Goal: Task Accomplishment & Management: Use online tool/utility

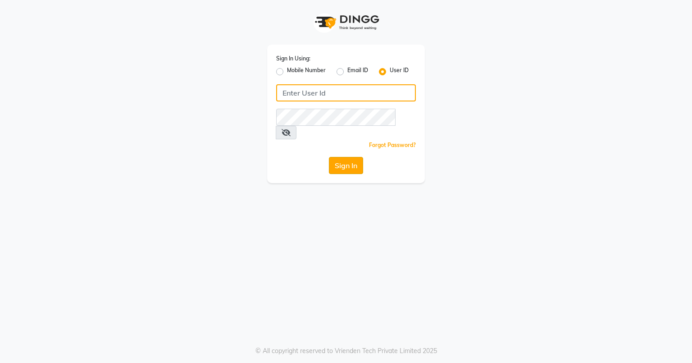
type input "azonesalon"
click at [342, 157] on button "Sign In" at bounding box center [346, 165] width 34 height 17
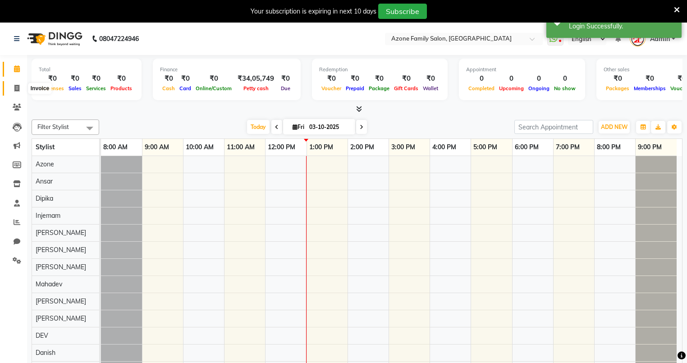
click at [14, 86] on icon at bounding box center [16, 88] width 5 height 7
select select "5098"
select select "service"
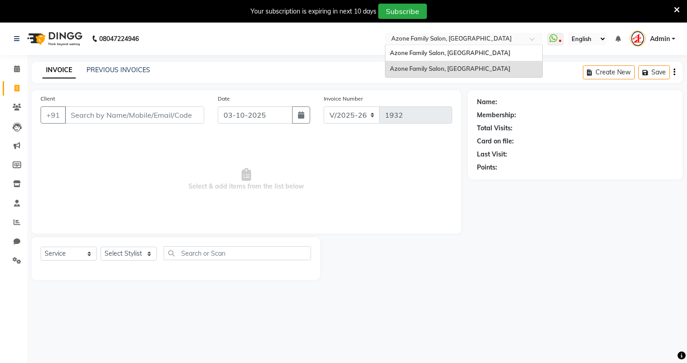
click at [437, 40] on input "text" at bounding box center [454, 39] width 131 height 9
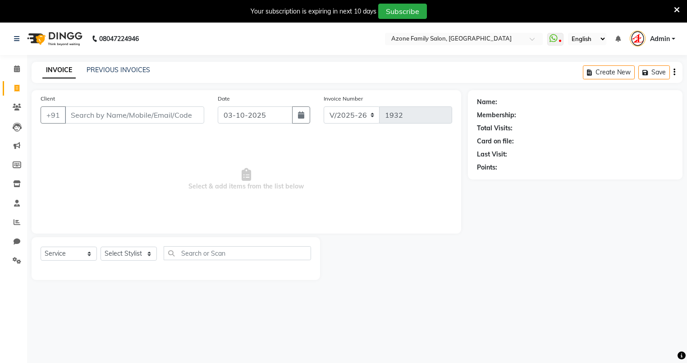
click at [352, 46] on nav "08047224946 Select Location × Azone Family Salon, Midnapore Town WhatsApp Statu…" at bounding box center [343, 39] width 687 height 32
click at [117, 117] on input "Client" at bounding box center [134, 114] width 139 height 17
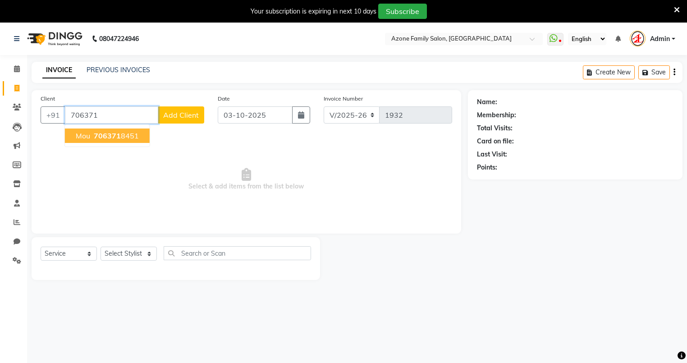
click at [105, 134] on span "706371" at bounding box center [107, 135] width 27 height 9
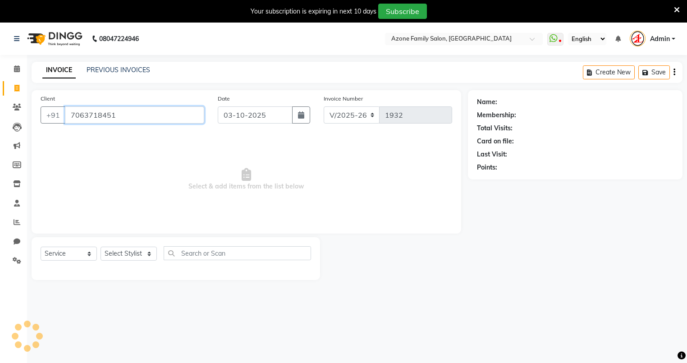
type input "7063718451"
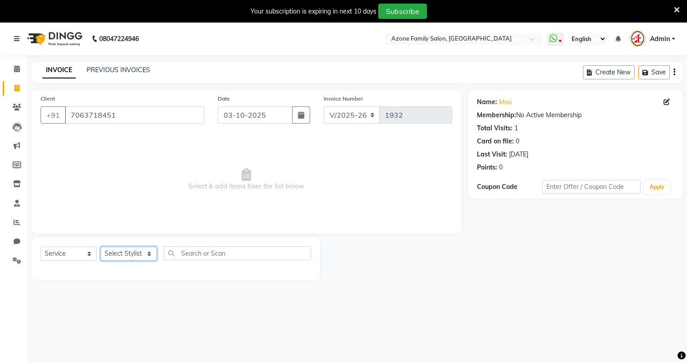
click at [108, 250] on select "Select Stylist Adnan Aftab Ansar Arpita Azone Danish DEV Dipika Injemam Mahadev…" at bounding box center [128, 253] width 56 height 14
select select "32111"
click at [100, 247] on select "Select Stylist Adnan Aftab Ansar Arpita Azone Danish DEV Dipika Injemam Mahadev…" at bounding box center [128, 253] width 56 height 14
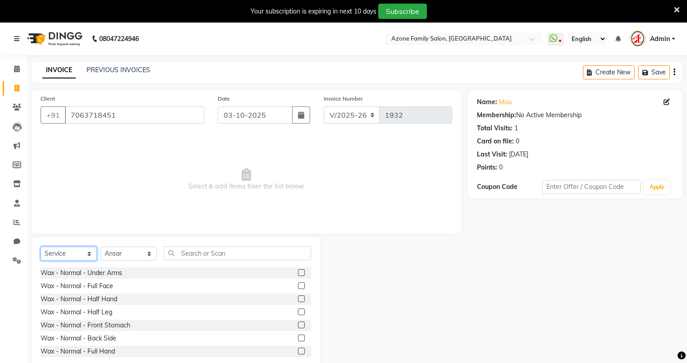
click at [68, 254] on select "Select Service Product Membership Package Voucher Prepaid Gift Card" at bounding box center [69, 253] width 56 height 14
select select "product"
click at [41, 247] on select "Select Service Product Membership Package Voucher Prepaid Gift Card" at bounding box center [69, 253] width 56 height 14
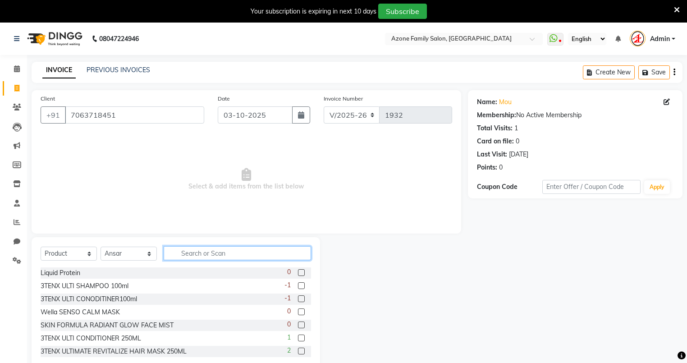
click at [188, 253] on input "text" at bounding box center [237, 253] width 147 height 14
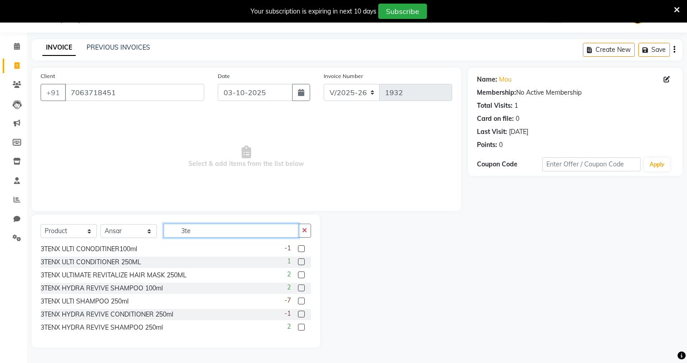
scroll to position [27, 0]
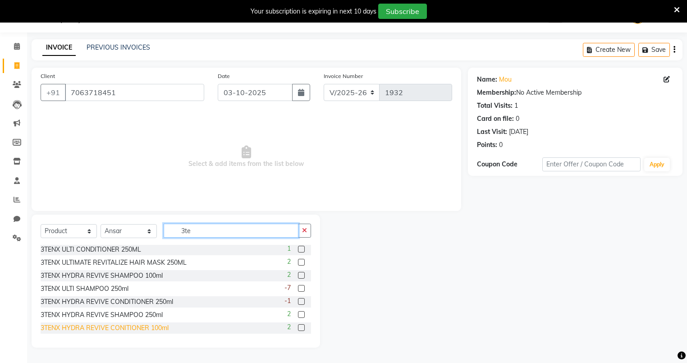
type input "3te"
click at [143, 326] on div "3TENX HYDRA REVIVE CONITIONER 100ml" at bounding box center [105, 327] width 128 height 9
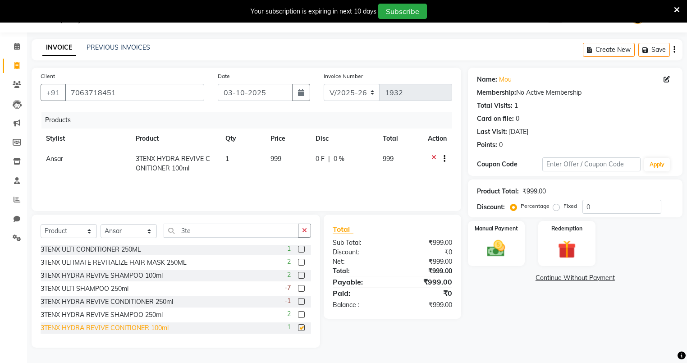
checkbox input "false"
click at [136, 271] on div "3TENX HYDRA REVIVE SHAMPOO 100ml" at bounding box center [102, 275] width 122 height 9
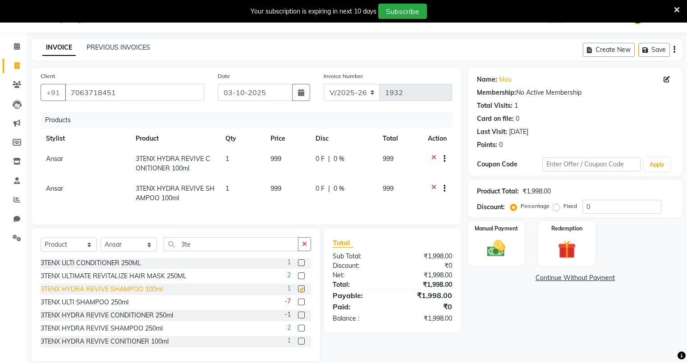
checkbox input "false"
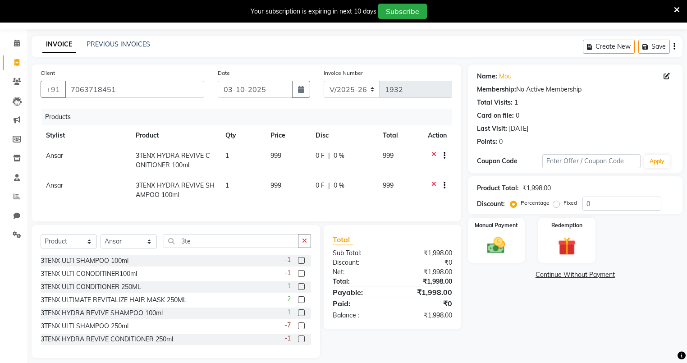
scroll to position [40, 0]
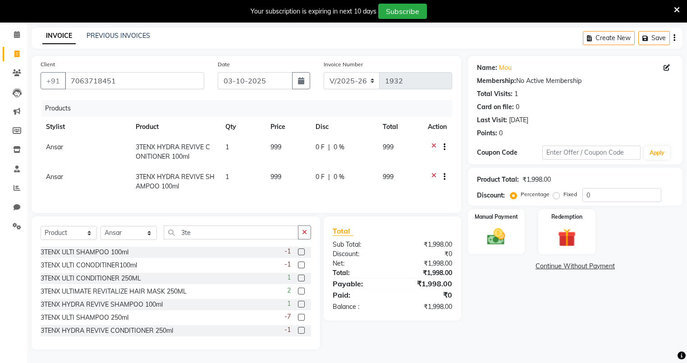
click at [297, 175] on td "999" at bounding box center [287, 182] width 45 height 30
select select "32111"
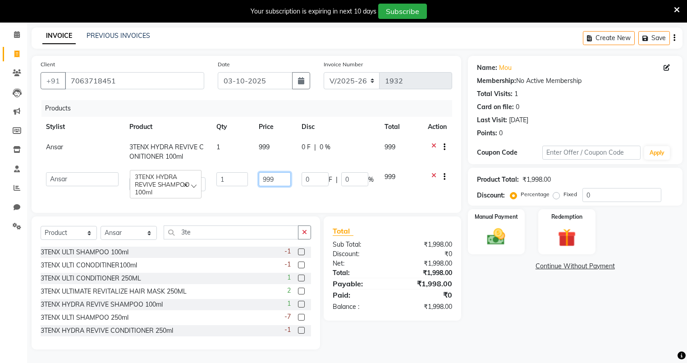
drag, startPoint x: 293, startPoint y: 172, endPoint x: 259, endPoint y: 173, distance: 33.4
click at [259, 173] on td "999" at bounding box center [274, 182] width 43 height 30
type input "899"
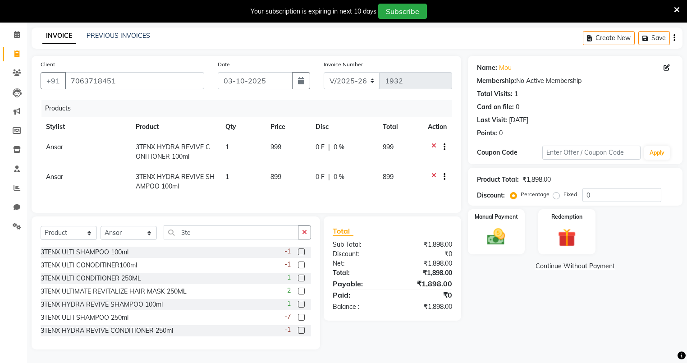
click at [274, 138] on td "999" at bounding box center [287, 152] width 45 height 30
select select "32111"
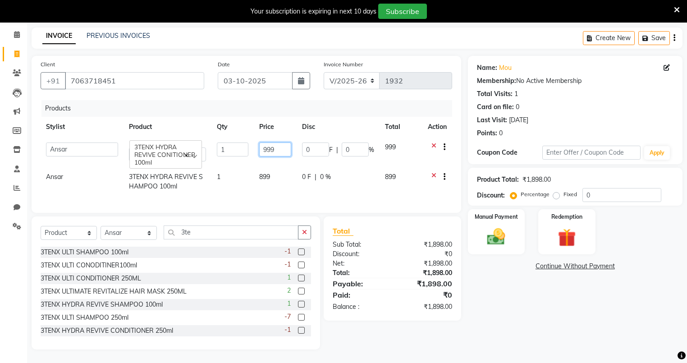
drag, startPoint x: 283, startPoint y: 143, endPoint x: 251, endPoint y: 146, distance: 32.1
click at [251, 146] on tr "Adnan Aftab Ansar Arpita Azone Danish DEV Dipika Injemam Mahadev SAIMA Santanu …" at bounding box center [246, 152] width 411 height 30
type input "899"
click at [243, 101] on div "Products" at bounding box center [249, 108] width 417 height 17
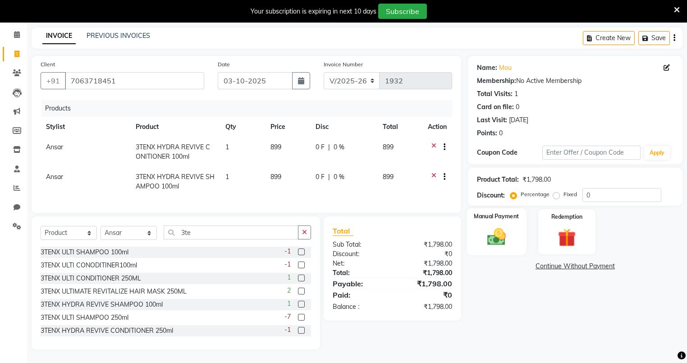
click at [499, 227] on img at bounding box center [496, 237] width 31 height 22
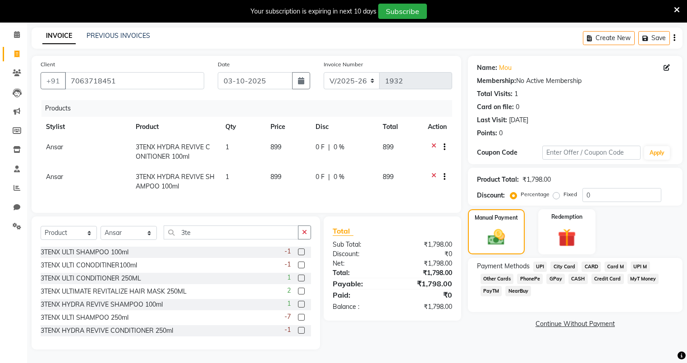
click at [539, 261] on span "UPI" at bounding box center [540, 266] width 14 height 10
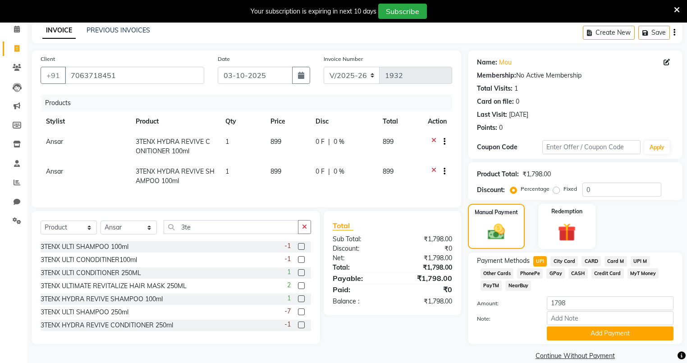
scroll to position [54, 0]
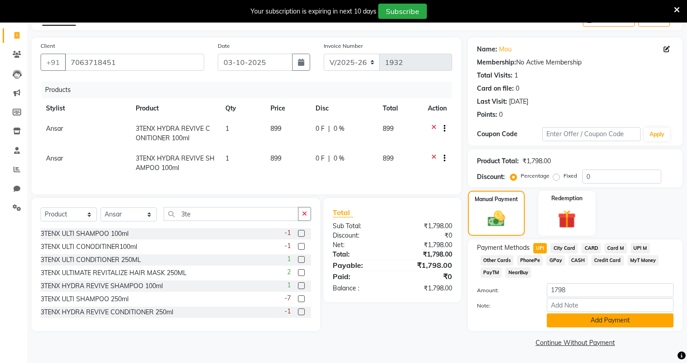
click at [554, 314] on button "Add Payment" at bounding box center [609, 320] width 127 height 14
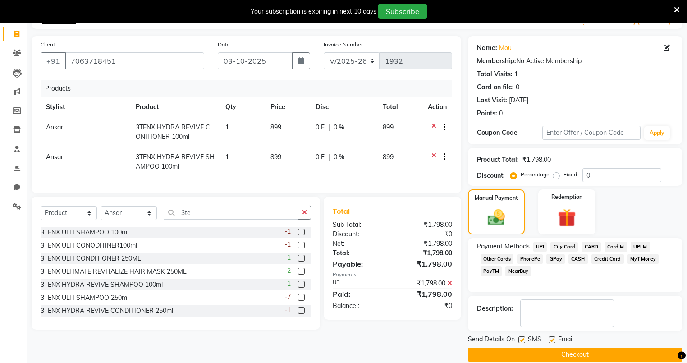
click at [527, 353] on button "Checkout" at bounding box center [575, 354] width 214 height 14
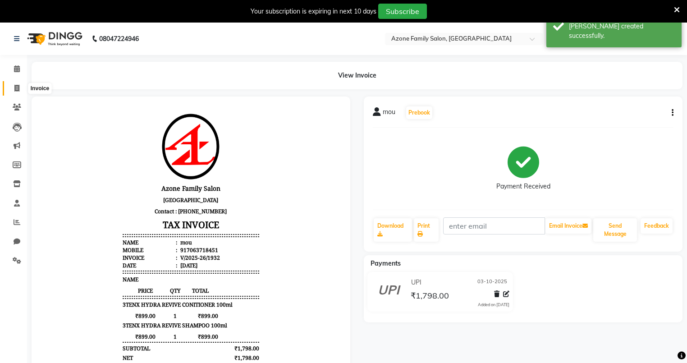
click at [13, 88] on span at bounding box center [17, 88] width 16 height 10
select select "service"
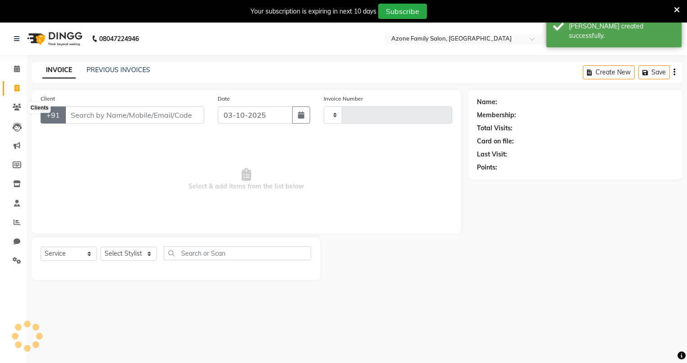
type input "1933"
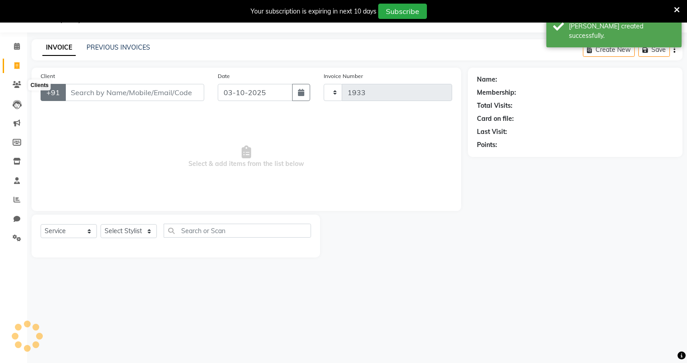
select select "5098"
click at [115, 48] on link "PREVIOUS INVOICES" at bounding box center [118, 47] width 64 height 8
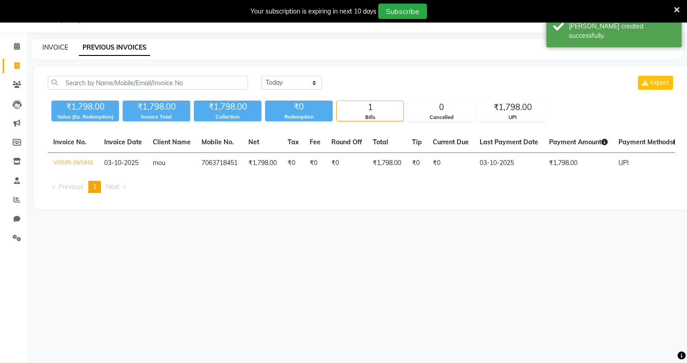
click at [56, 45] on link "INVOICE" at bounding box center [55, 47] width 26 height 8
select select "service"
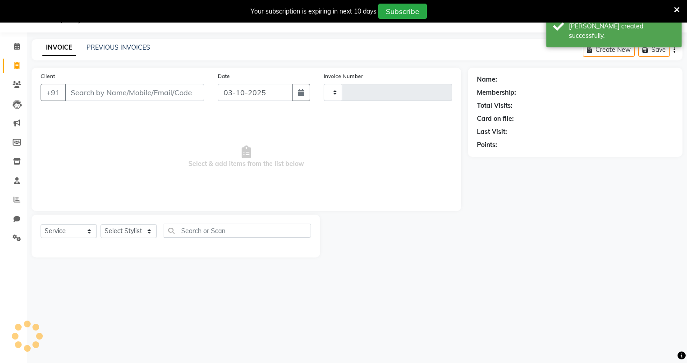
type input "1933"
select select "5098"
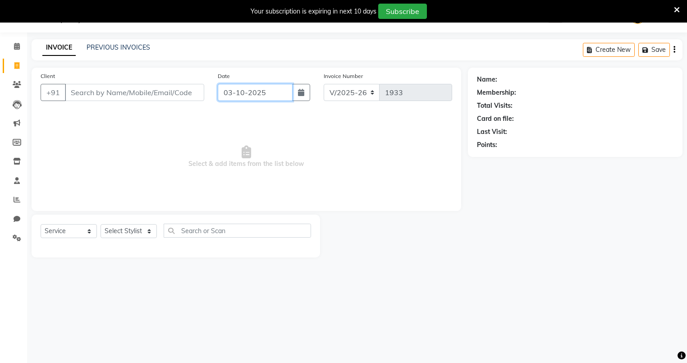
click at [233, 90] on input "03-10-2025" at bounding box center [255, 92] width 75 height 17
select select "10"
select select "2025"
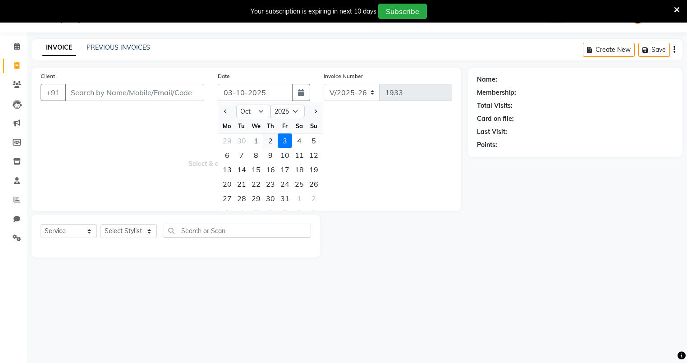
click at [269, 139] on div "2" at bounding box center [270, 140] width 14 height 14
type input "02-10-2025"
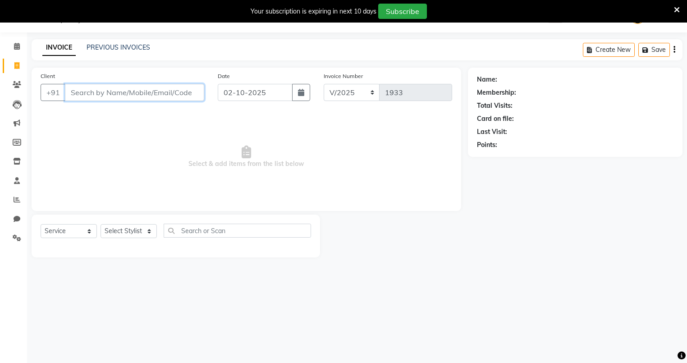
click at [169, 93] on input "Client" at bounding box center [134, 92] width 139 height 17
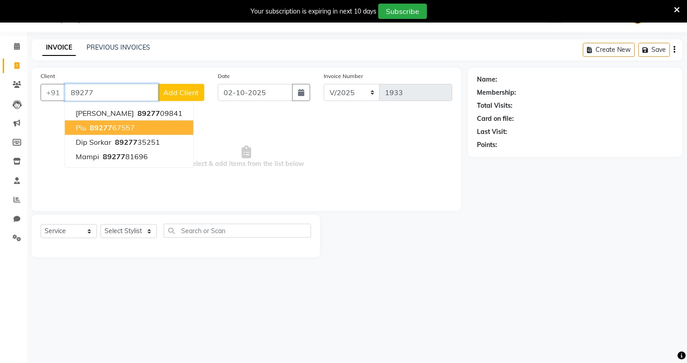
click at [128, 131] on ngb-highlight "89277 67557" at bounding box center [111, 127] width 47 height 9
type input "8927767557"
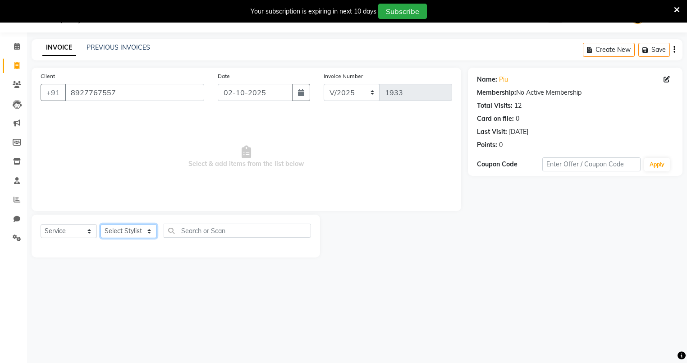
click at [121, 231] on select "Select Stylist Adnan Aftab Ansar Arpita Azone Danish DEV Dipika Injemam Mahadev…" at bounding box center [128, 231] width 56 height 14
select select "84999"
click at [100, 224] on select "Select Stylist Adnan Aftab Ansar Arpita Azone Danish DEV Dipika Injemam Mahadev…" at bounding box center [128, 231] width 56 height 14
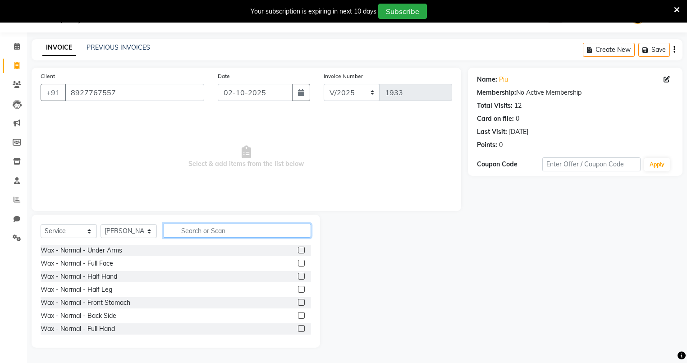
click at [188, 232] on input "text" at bounding box center [237, 230] width 147 height 14
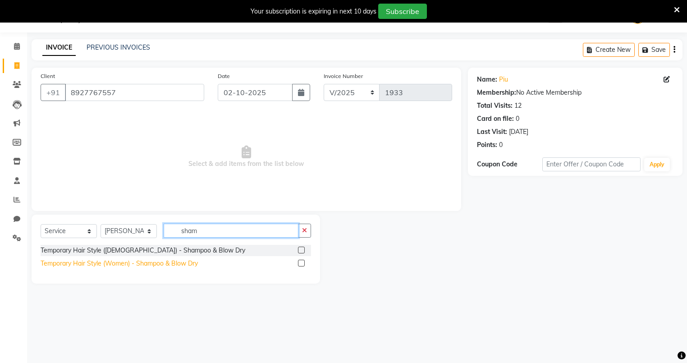
type input "sham"
click at [149, 263] on div "Temporary Hair Style (Women) - Shampoo & Blow Dry" at bounding box center [119, 263] width 157 height 9
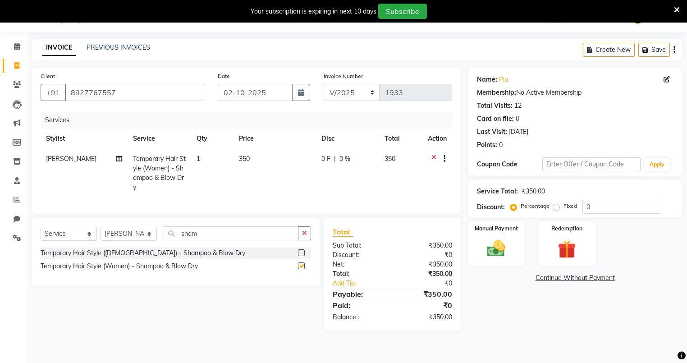
checkbox input "false"
click at [305, 236] on icon "button" at bounding box center [304, 233] width 5 height 6
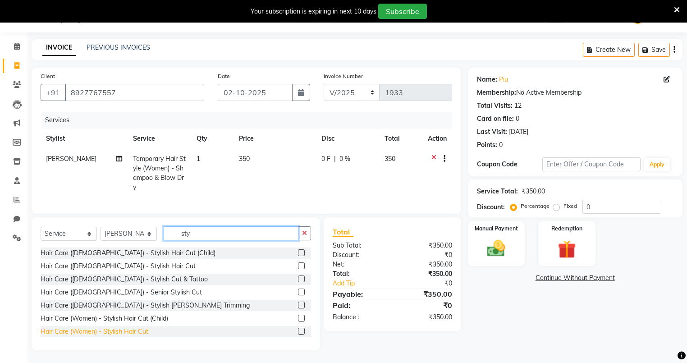
type input "sty"
click at [114, 336] on div "Hair Care (Women) - Stylish Hair Cut" at bounding box center [95, 331] width 108 height 9
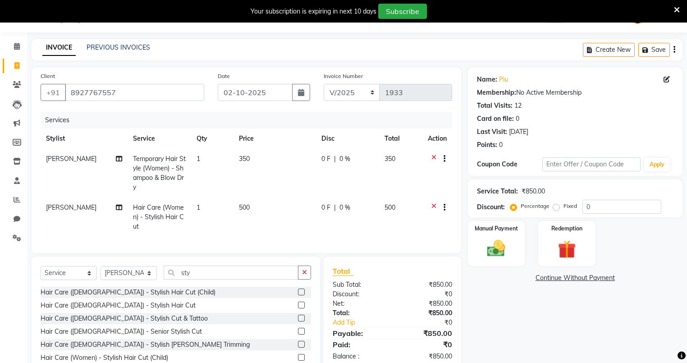
checkbox input "false"
click at [498, 249] on img at bounding box center [496, 249] width 31 height 22
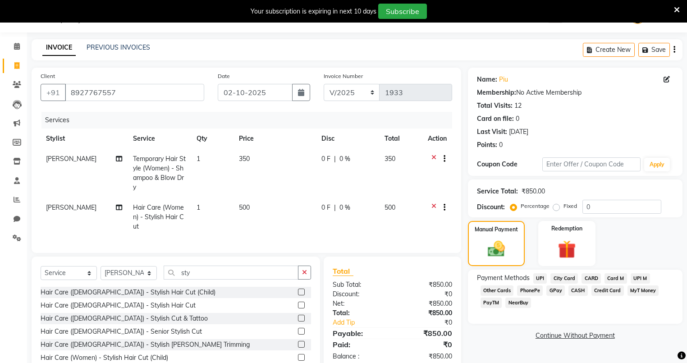
click at [528, 291] on span "PhonePe" at bounding box center [530, 290] width 26 height 10
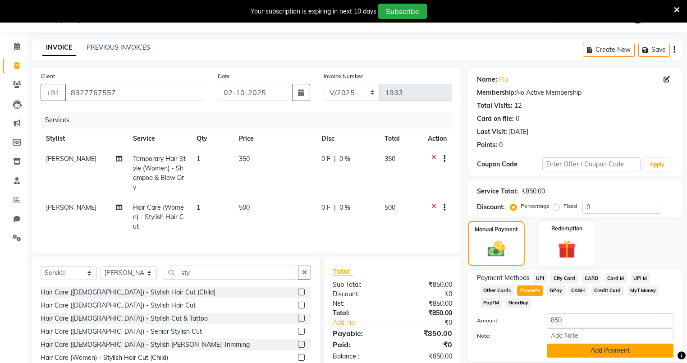
click at [554, 351] on button "Add Payment" at bounding box center [609, 350] width 127 height 14
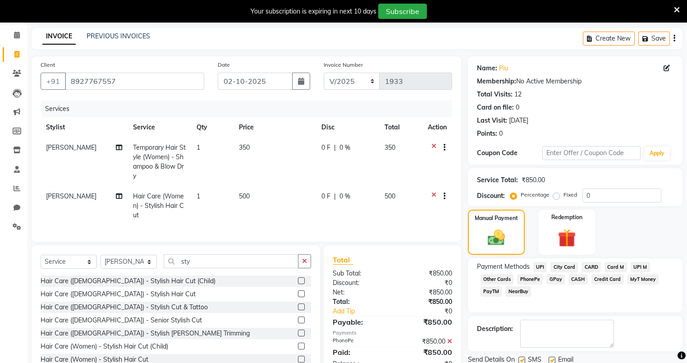
scroll to position [68, 0]
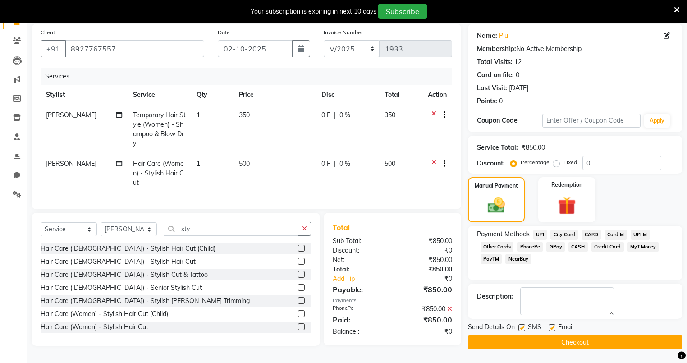
click at [528, 336] on button "Checkout" at bounding box center [575, 342] width 214 height 14
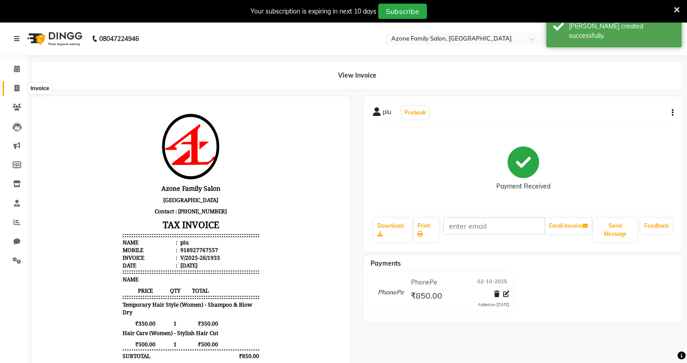
click at [22, 88] on span at bounding box center [17, 88] width 16 height 10
select select "service"
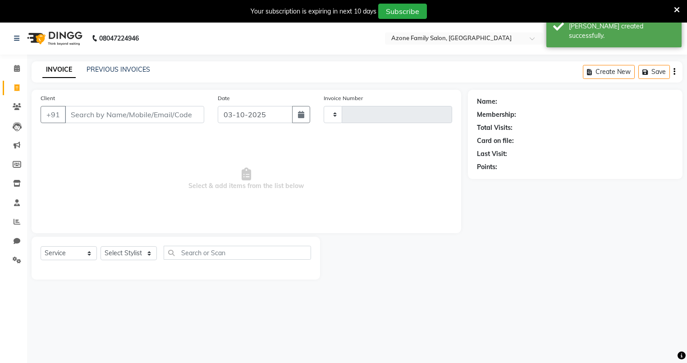
type input "1934"
select select "5098"
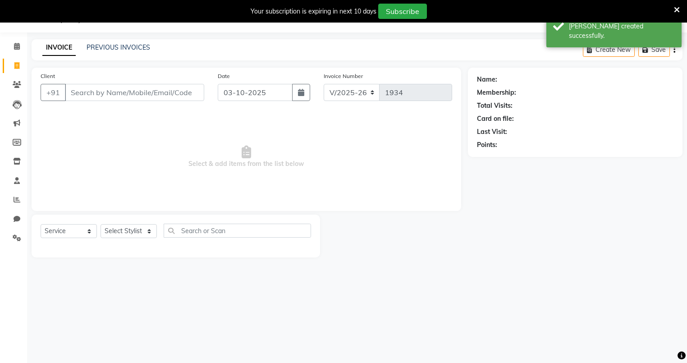
click at [106, 93] on input "Client" at bounding box center [134, 92] width 139 height 17
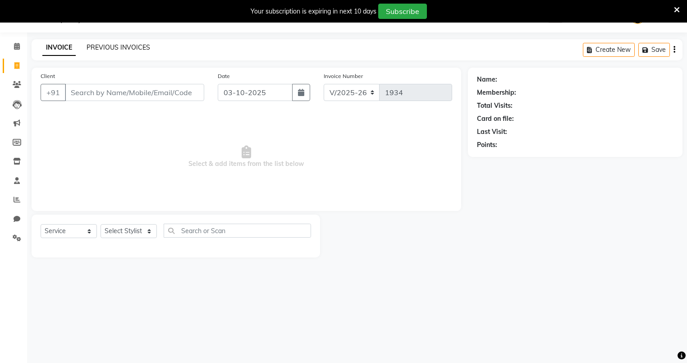
click at [128, 45] on link "PREVIOUS INVOICES" at bounding box center [118, 47] width 64 height 8
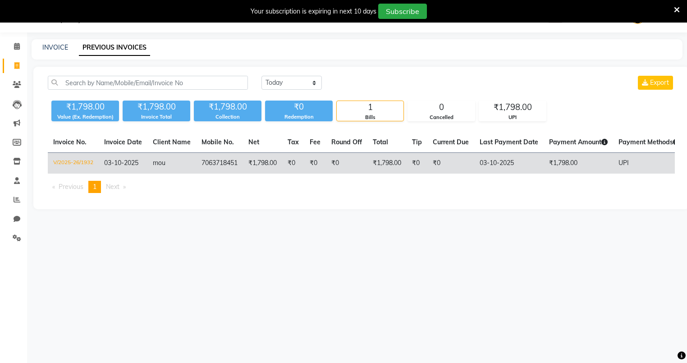
click at [209, 164] on td "7063718451" at bounding box center [219, 163] width 47 height 21
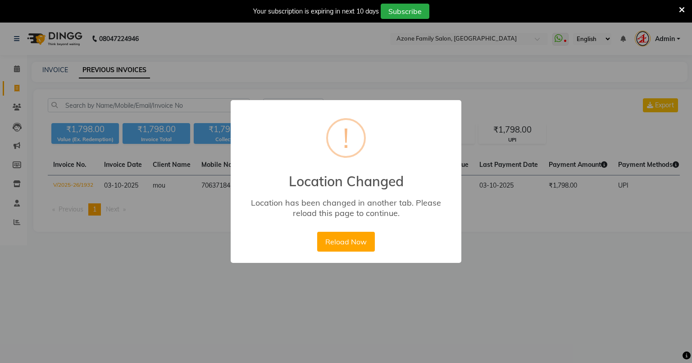
drag, startPoint x: 337, startPoint y: 308, endPoint x: 345, endPoint y: 299, distance: 11.5
click at [337, 307] on div "× ! Location Changed Location has been changed in another tab. Please reload th…" at bounding box center [346, 181] width 692 height 363
click at [370, 71] on div "× ! Location Changed Location has been changed in another tab. Please reload th…" at bounding box center [346, 181] width 692 height 363
click at [339, 243] on button "Reload Now" at bounding box center [345, 242] width 57 height 20
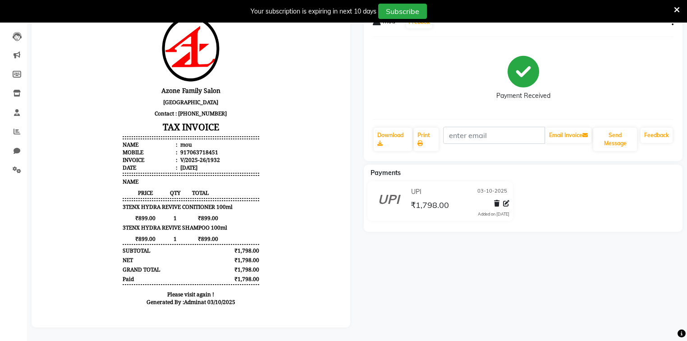
scroll to position [95, 0]
drag, startPoint x: 180, startPoint y: 156, endPoint x: 212, endPoint y: 160, distance: 32.2
click at [212, 160] on ul "Name : mou Mobile : 917063718451 Invoice : V/2025-26/1932 Date : 03/10/2025" at bounding box center [191, 156] width 136 height 31
click at [181, 156] on div "917063718451" at bounding box center [198, 152] width 40 height 8
drag, startPoint x: 180, startPoint y: 158, endPoint x: 211, endPoint y: 157, distance: 31.5
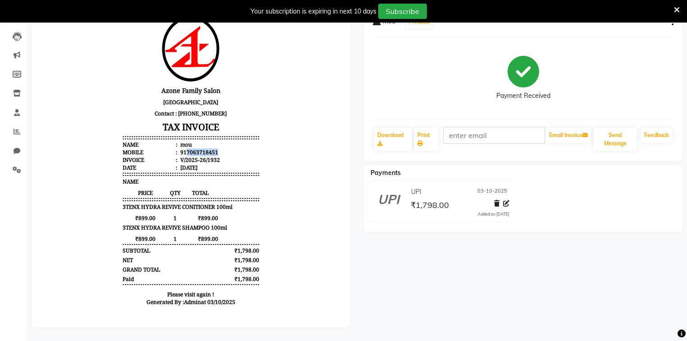
click at [211, 156] on li "Mobile : 917063718451" at bounding box center [191, 152] width 136 height 8
copy div "7063718451"
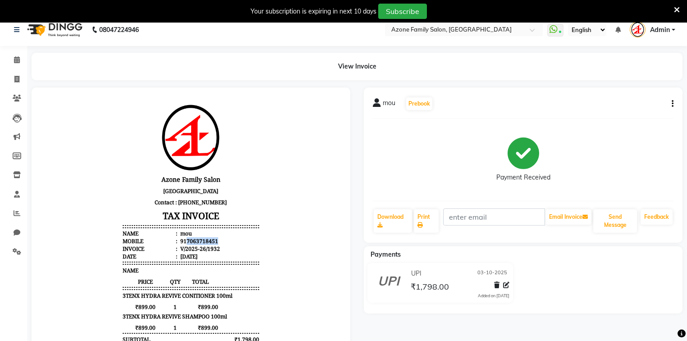
scroll to position [0, 0]
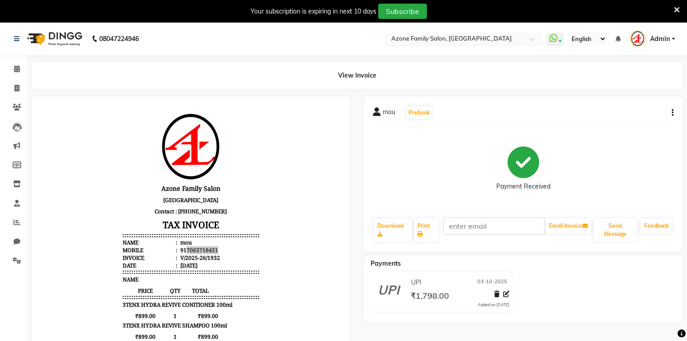
click at [453, 40] on input "text" at bounding box center [454, 39] width 131 height 9
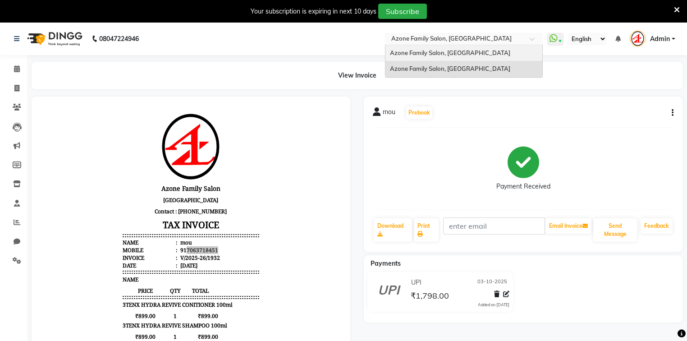
click at [436, 50] on span "Azone Family Salon, [GEOGRAPHIC_DATA]" at bounding box center [450, 52] width 120 height 7
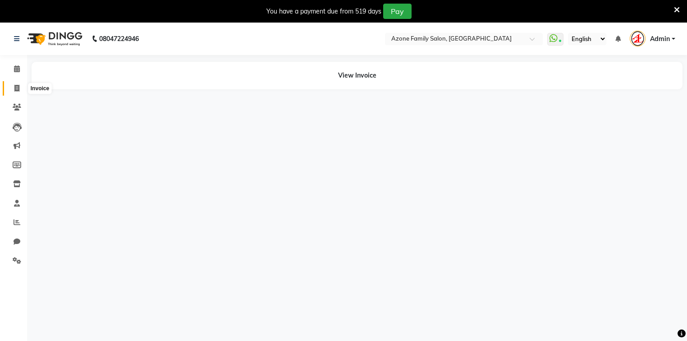
click at [18, 84] on span at bounding box center [17, 88] width 16 height 10
select select "service"
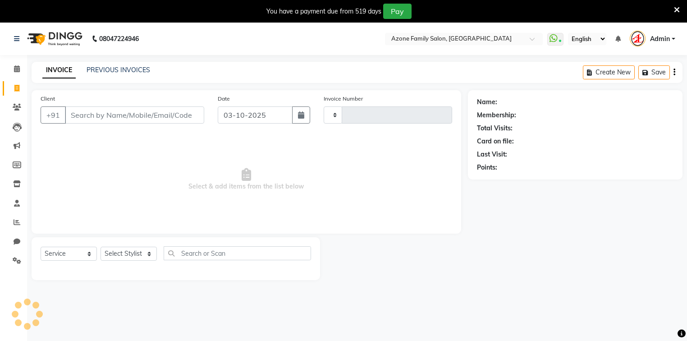
type input "3335"
select select "4296"
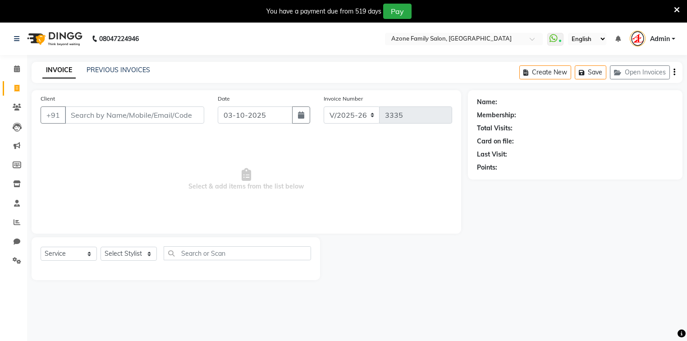
click at [106, 115] on input "Client" at bounding box center [134, 114] width 139 height 17
type input "7063718451"
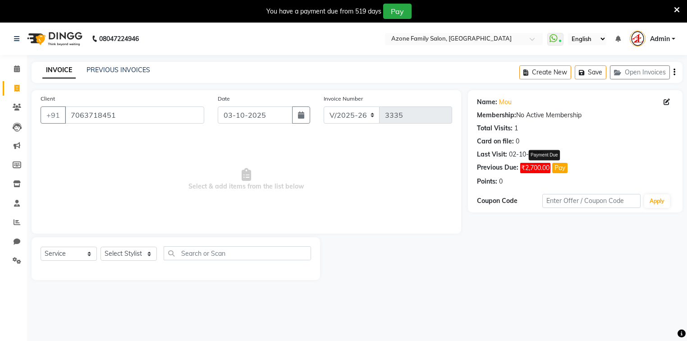
click at [559, 168] on button "Pay" at bounding box center [559, 168] width 15 height 10
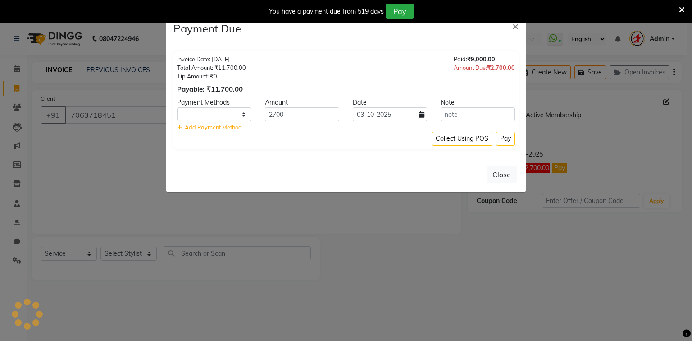
select select "1"
click at [213, 110] on select "UPI City Card CARD Card M UPI M Other Cards PhonePe GPay CASH Credit Card MyT M…" at bounding box center [214, 114] width 74 height 14
click at [305, 114] on input "2700" at bounding box center [302, 114] width 74 height 14
drag, startPoint x: 305, startPoint y: 114, endPoint x: 265, endPoint y: 114, distance: 39.6
click at [265, 114] on input "2700" at bounding box center [302, 114] width 74 height 14
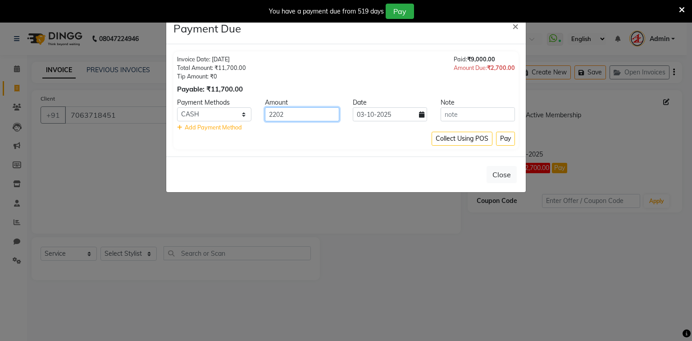
type input "2202"
click at [212, 112] on select "UPI City Card CARD Card M UPI M Other Cards PhonePe GPay CASH Credit Card MyT M…" at bounding box center [214, 114] width 74 height 14
select select "8"
click at [177, 107] on select "UPI City Card CARD Card M UPI M Other Cards PhonePe GPay CASH Credit Card MyT M…" at bounding box center [214, 114] width 74 height 14
click at [506, 138] on button "Pay" at bounding box center [505, 139] width 19 height 14
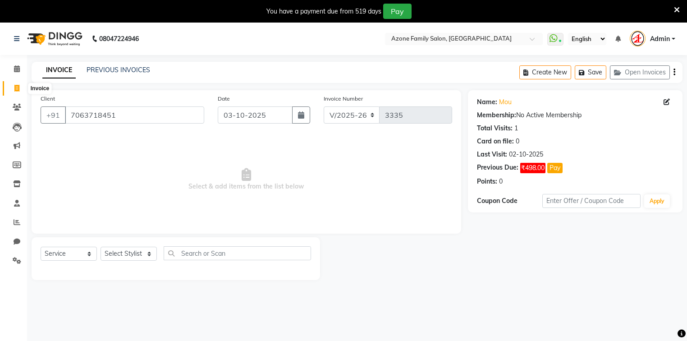
drag, startPoint x: 13, startPoint y: 87, endPoint x: 385, endPoint y: 49, distance: 373.6
click at [14, 87] on span at bounding box center [17, 88] width 16 height 10
select select "service"
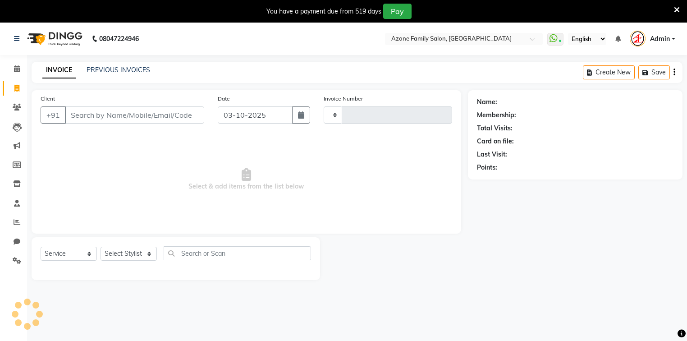
scroll to position [23, 0]
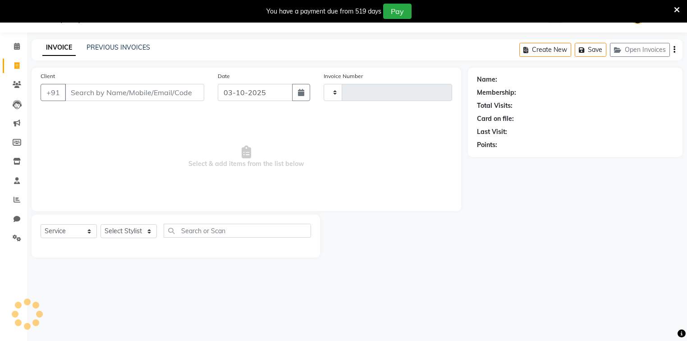
type input "3335"
select select "4296"
click at [103, 52] on div "PREVIOUS INVOICES" at bounding box center [118, 47] width 64 height 9
click at [120, 48] on link "PREVIOUS INVOICES" at bounding box center [118, 47] width 64 height 8
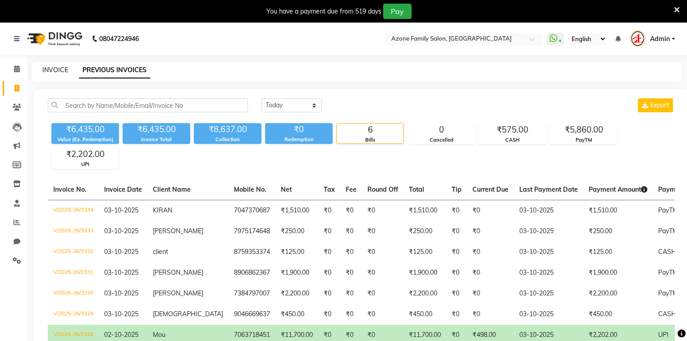
click at [56, 67] on link "INVOICE" at bounding box center [55, 70] width 26 height 8
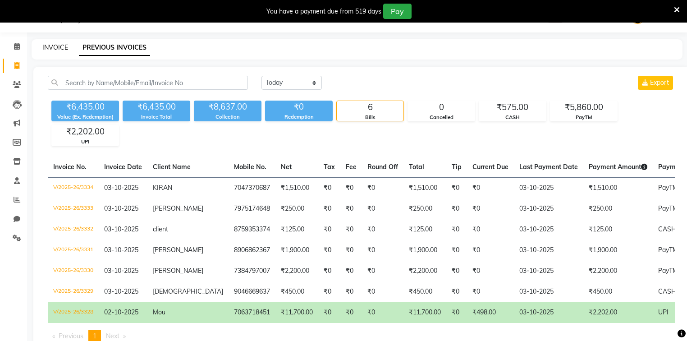
select select "service"
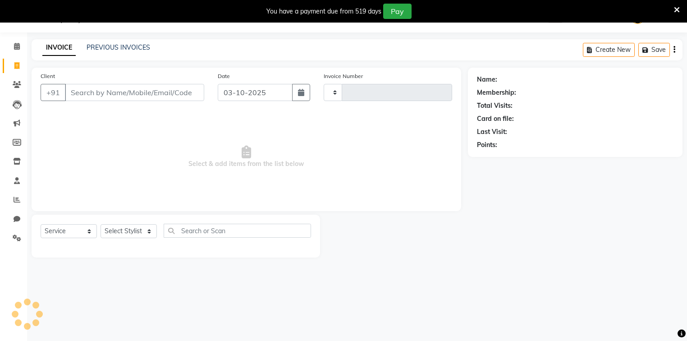
type input "3335"
select select "4296"
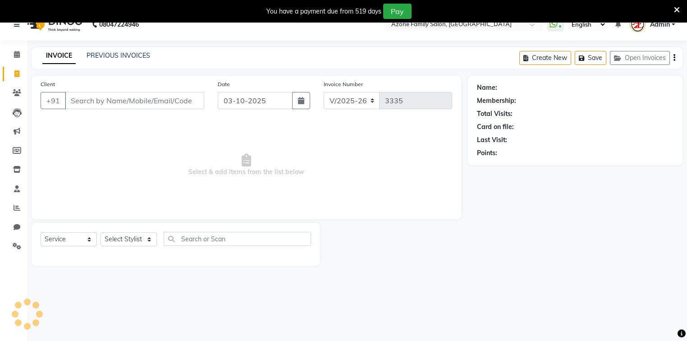
scroll to position [0, 0]
